Goal: Task Accomplishment & Management: Use online tool/utility

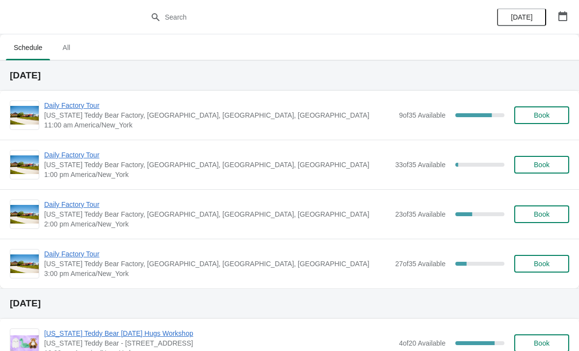
click at [91, 110] on span "Daily Factory Tour" at bounding box center [219, 106] width 350 height 10
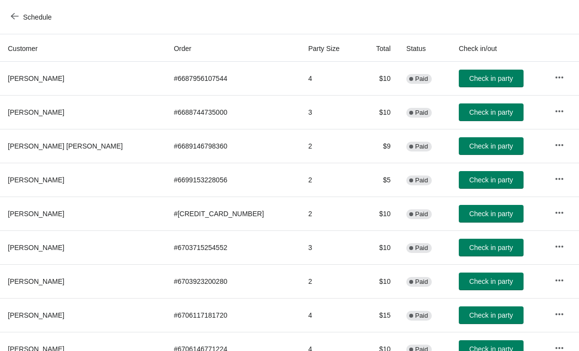
scroll to position [101, 0]
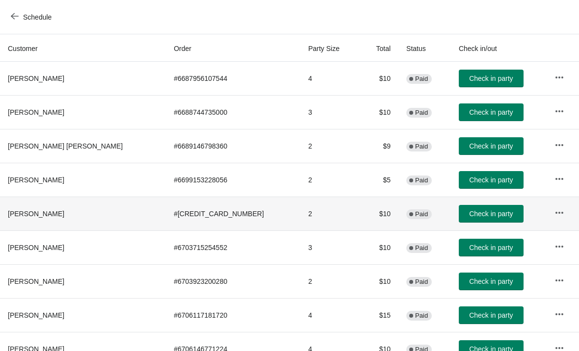
click at [469, 213] on span "Check in party" at bounding box center [491, 214] width 44 height 8
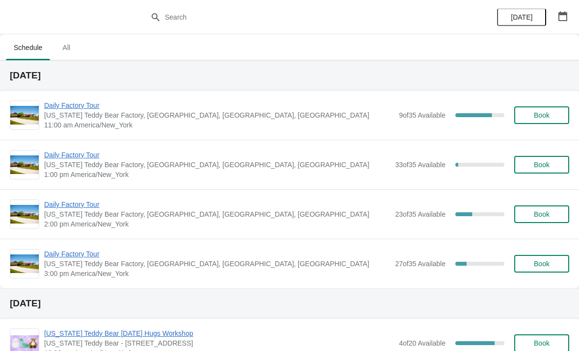
click at [79, 109] on span "Daily Factory Tour" at bounding box center [219, 106] width 350 height 10
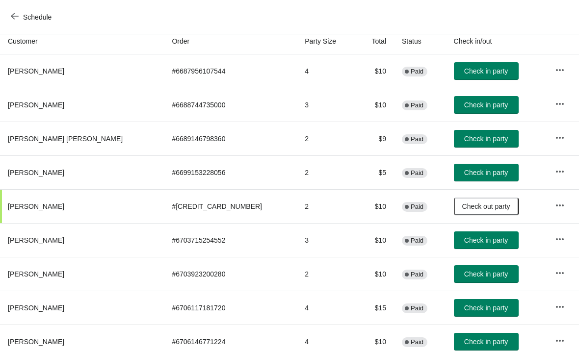
scroll to position [108, 0]
click at [464, 306] on span "Check in party" at bounding box center [486, 308] width 44 height 8
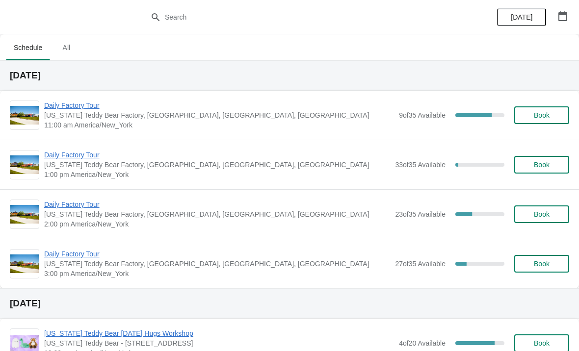
click at [90, 107] on span "Daily Factory Tour" at bounding box center [219, 106] width 350 height 10
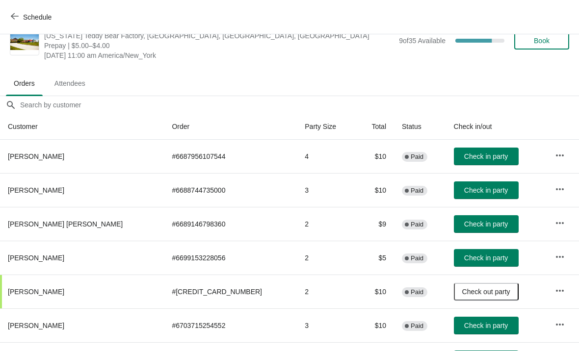
scroll to position [22, 0]
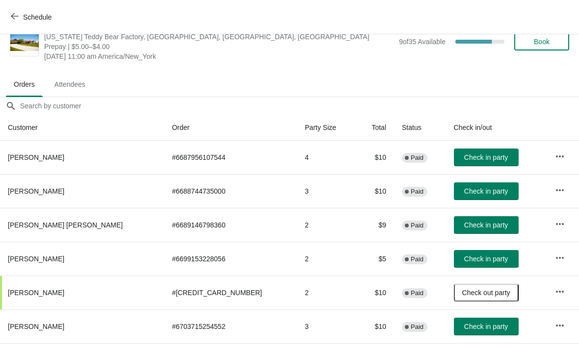
click at [466, 222] on span "Check in party" at bounding box center [486, 225] width 44 height 8
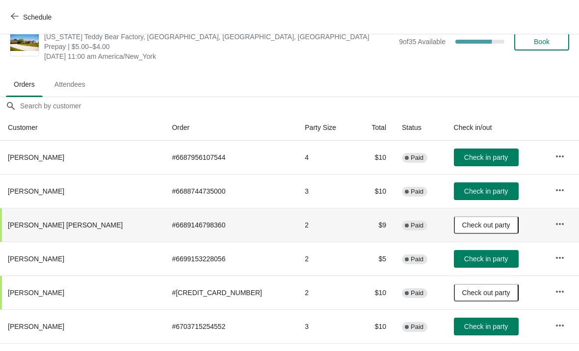
click at [464, 190] on span "Check in party" at bounding box center [486, 191] width 44 height 8
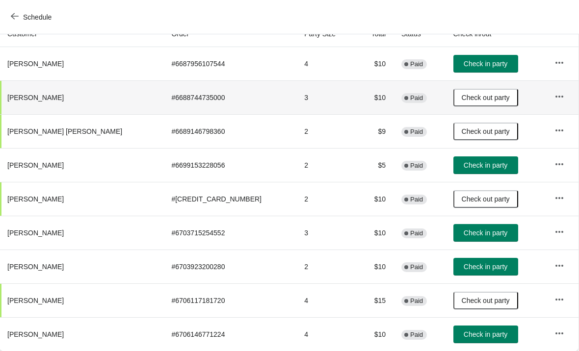
scroll to position [116, 0]
click at [458, 261] on button "Check in party" at bounding box center [485, 267] width 65 height 18
